Goal: Check status

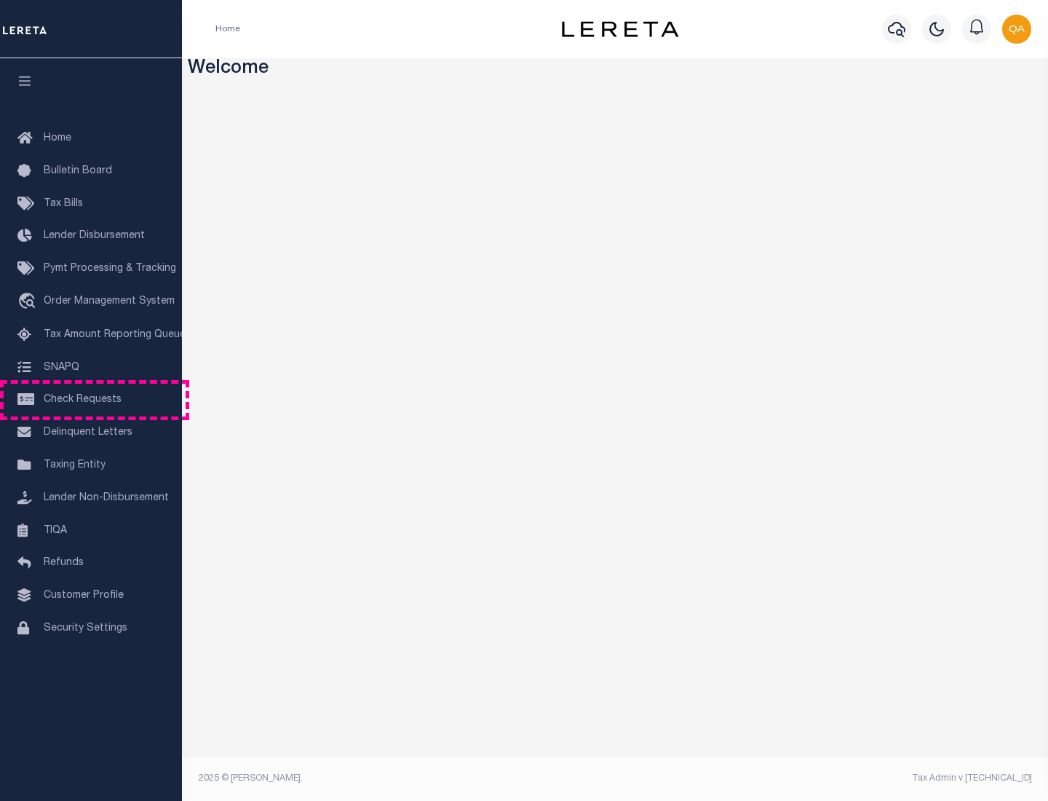
click at [91, 400] on span "Check Requests" at bounding box center [83, 400] width 78 height 10
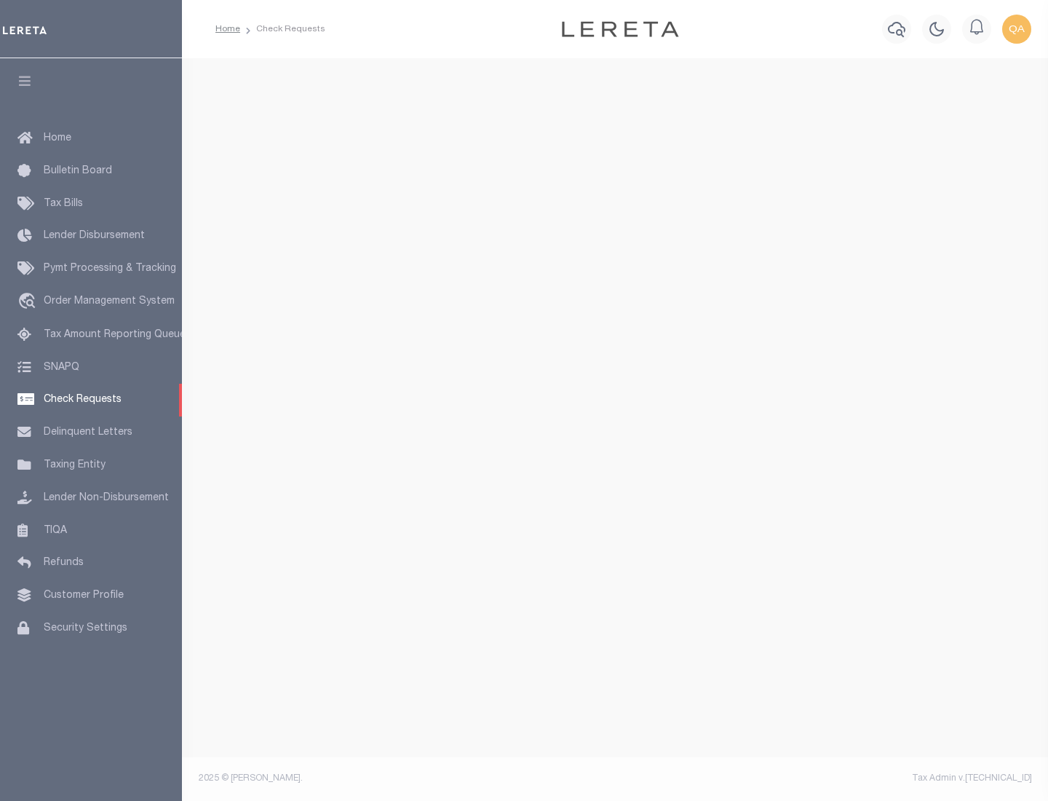
select select "50"
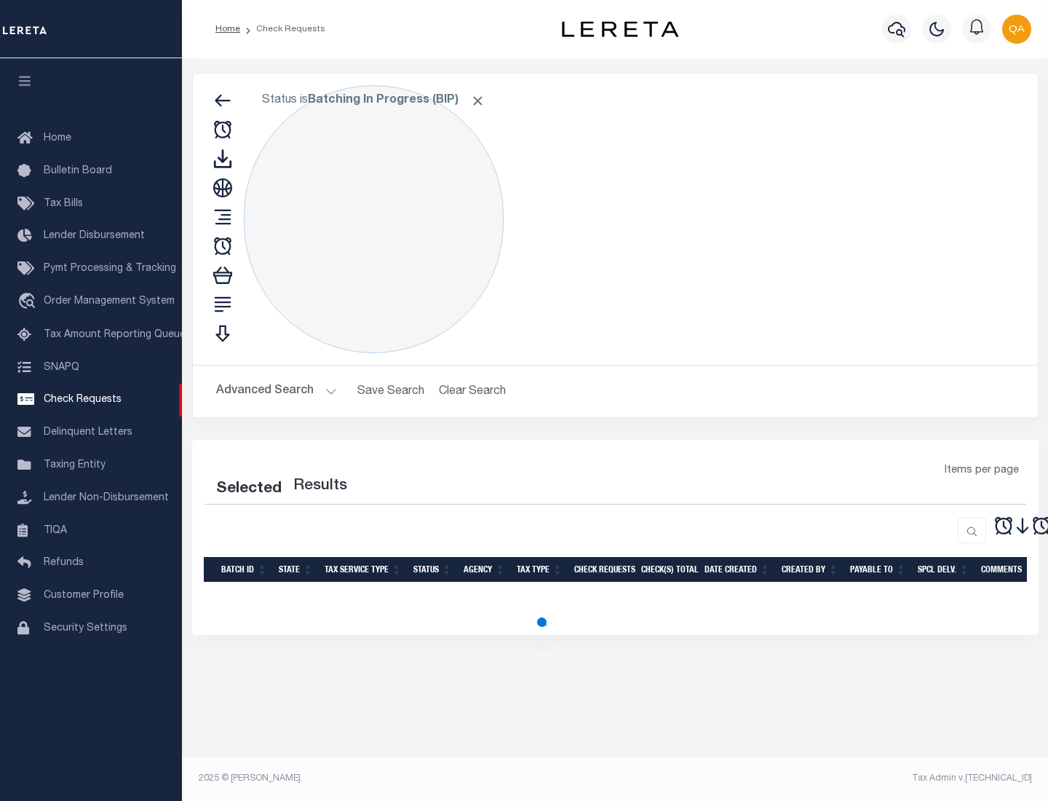
select select "50"
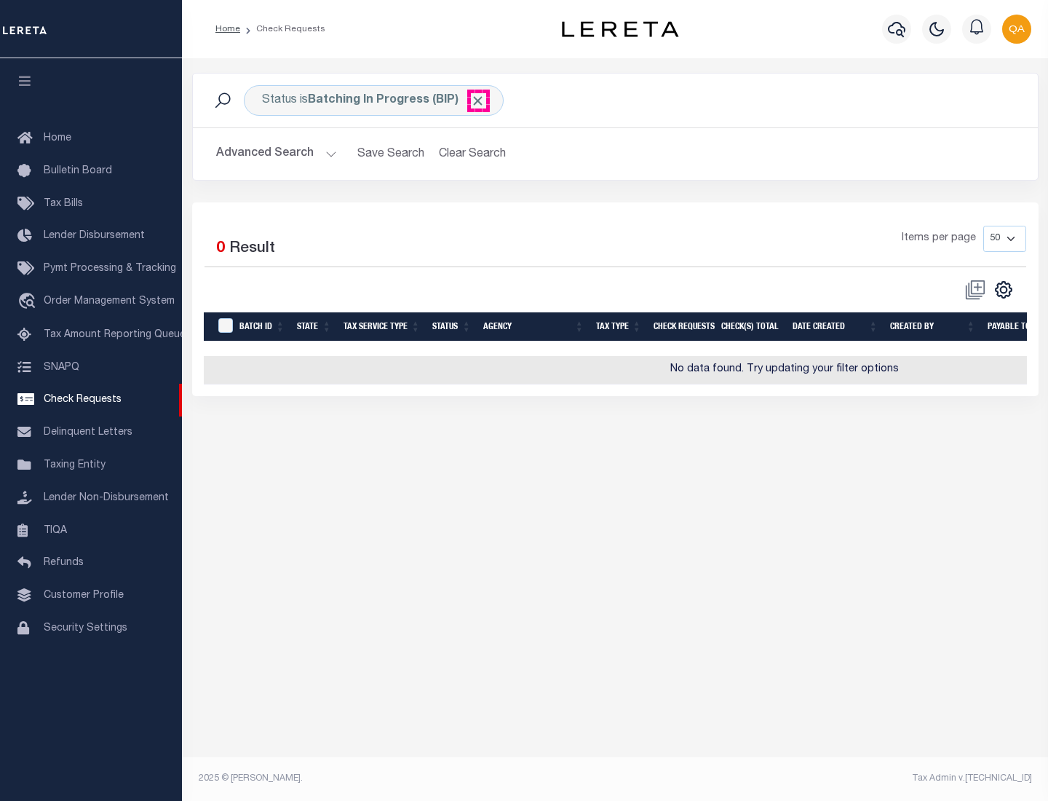
click at [478, 100] on span "Click to Remove" at bounding box center [477, 100] width 15 height 15
